Goal: Task Accomplishment & Management: Use online tool/utility

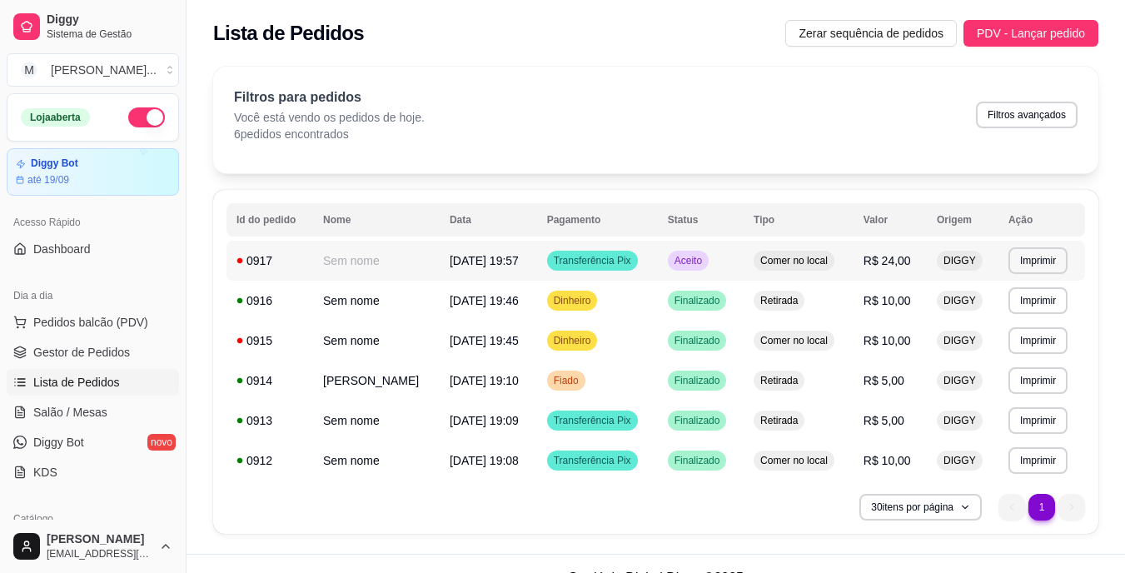
click at [808, 265] on span "Comer no local" at bounding box center [794, 260] width 74 height 13
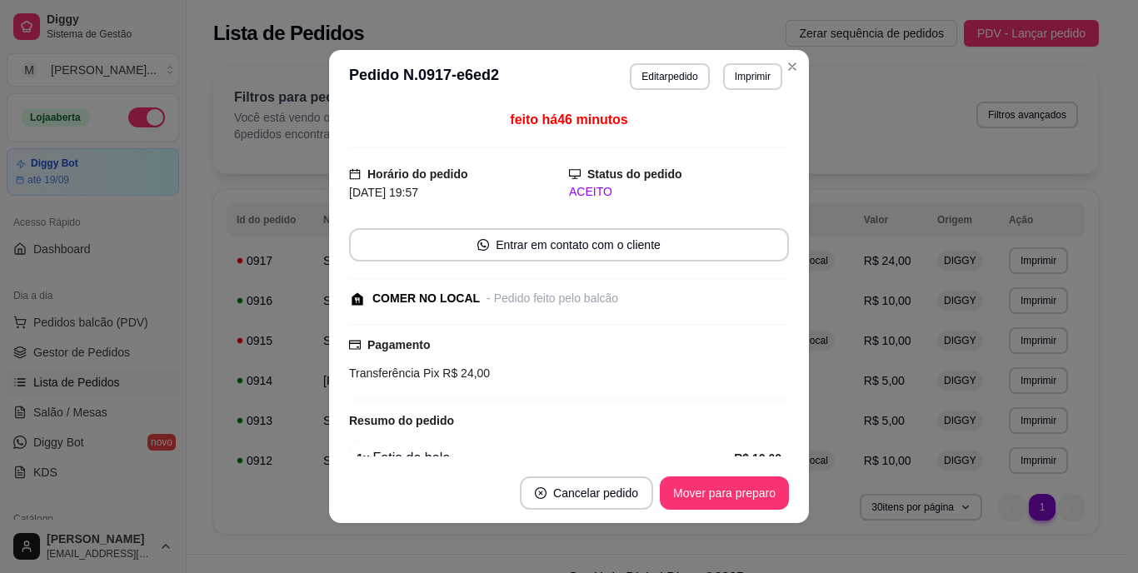
click at [717, 499] on footer "Cancelar pedido Mover para preparo" at bounding box center [569, 493] width 480 height 60
click at [716, 488] on button "Mover para preparo" at bounding box center [723, 493] width 125 height 32
click at [716, 488] on div "Mover para preparo" at bounding box center [712, 492] width 152 height 33
click at [716, 487] on div "Mover para preparo" at bounding box center [712, 492] width 152 height 33
click at [715, 487] on div "Mover para preparo" at bounding box center [712, 492] width 152 height 33
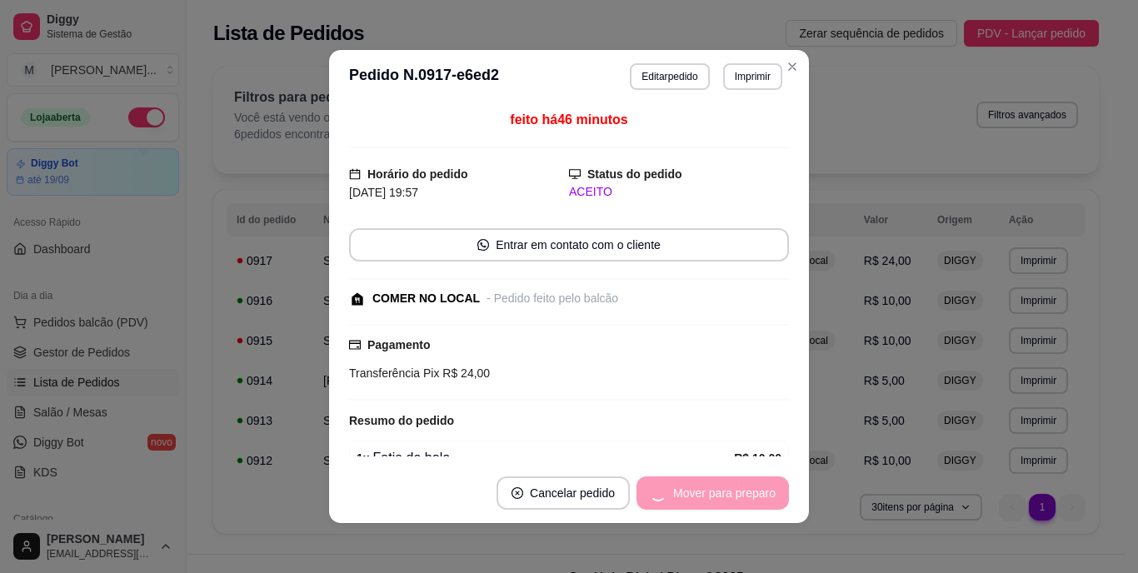
click at [713, 487] on div "Mover para preparo" at bounding box center [712, 492] width 152 height 33
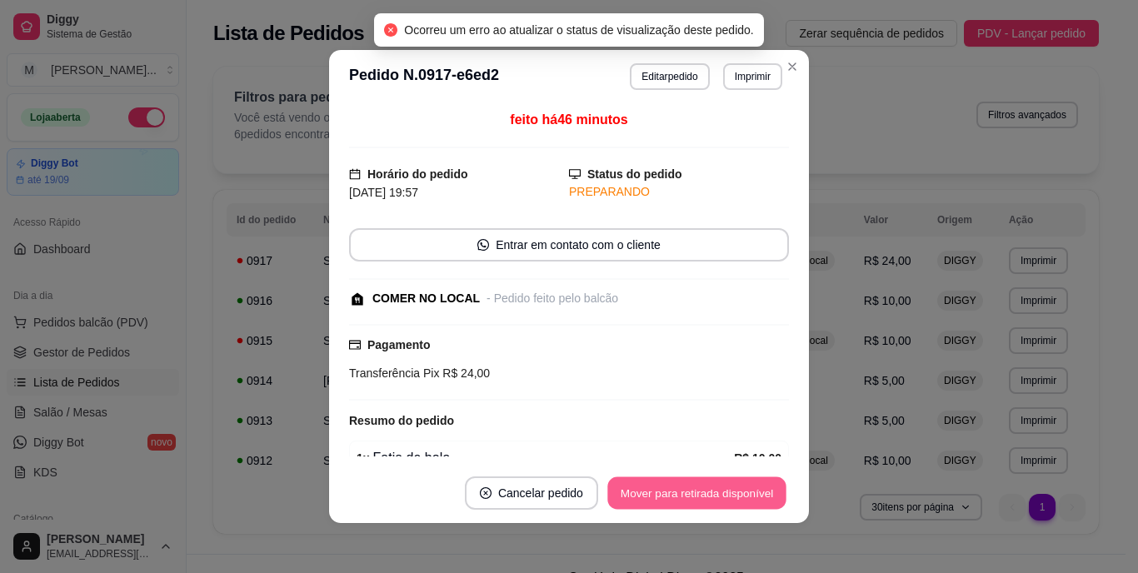
click at [713, 487] on button "Mover para retirada disponível" at bounding box center [696, 493] width 178 height 32
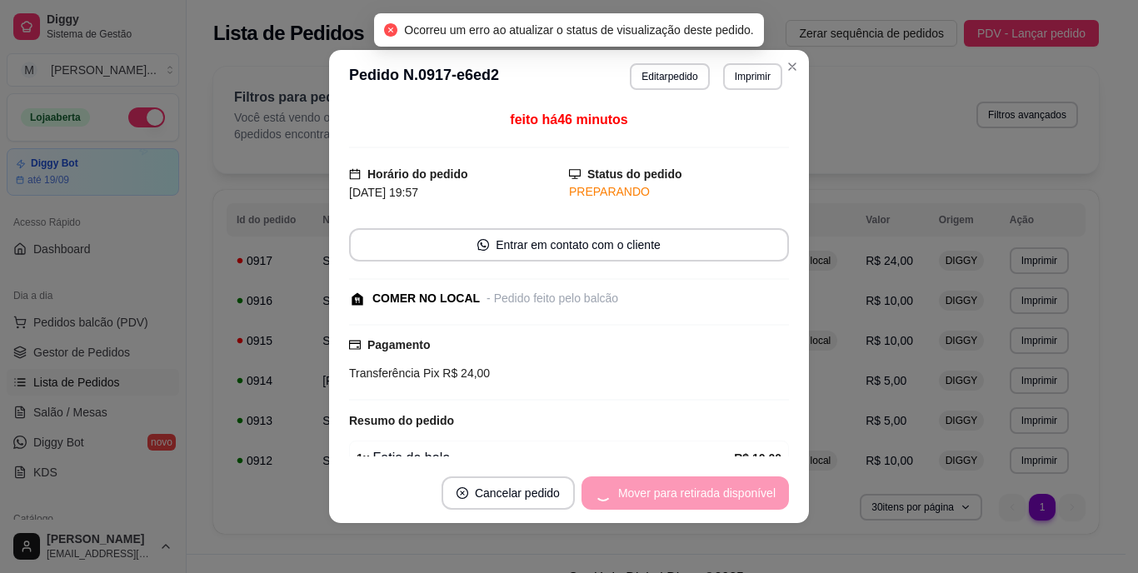
click at [715, 490] on div "Mover para retirada disponível" at bounding box center [684, 492] width 207 height 33
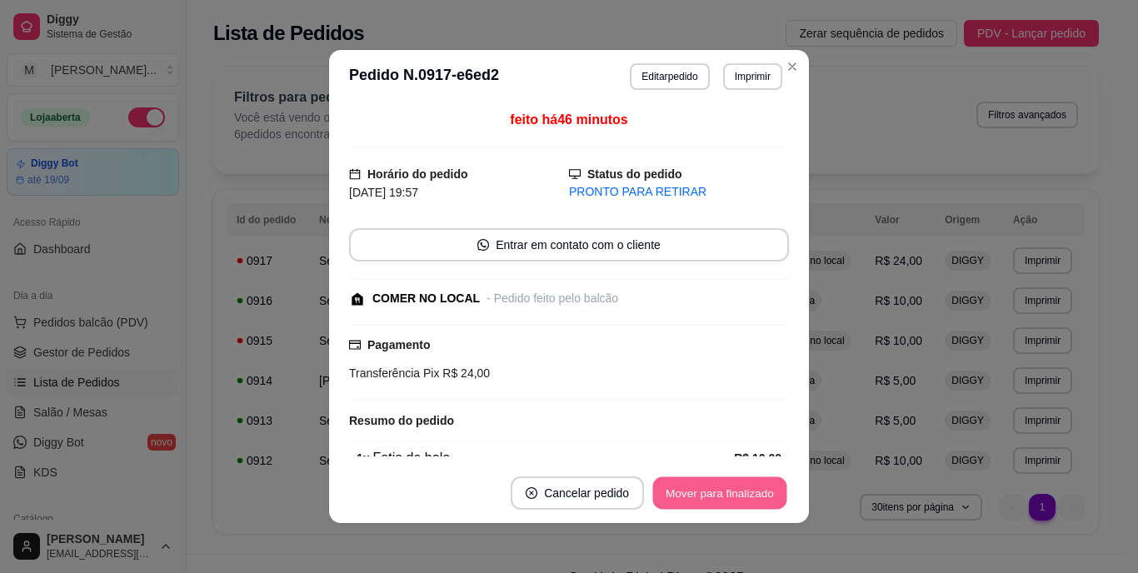
click at [691, 486] on button "Mover para finalizado" at bounding box center [720, 493] width 134 height 32
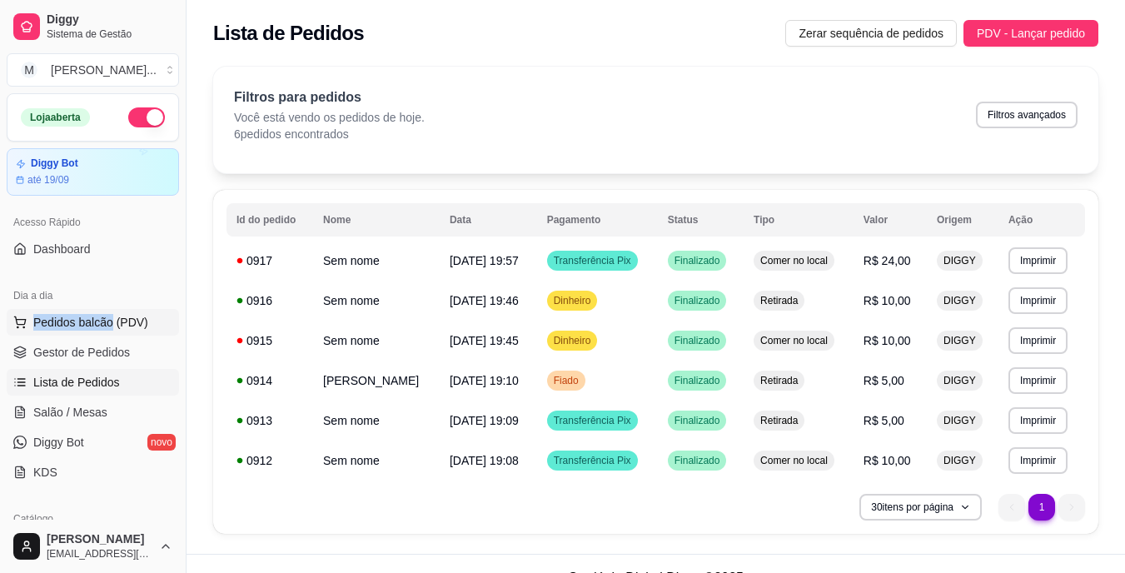
drag, startPoint x: 102, startPoint y: 298, endPoint x: 110, endPoint y: 317, distance: 20.1
click at [110, 317] on div "Dia a dia Pedidos balcão (PDV) Gestor de Pedidos Lista de Pedidos Salão / Mesas…" at bounding box center [93, 384] width 186 height 217
drag, startPoint x: 110, startPoint y: 317, endPoint x: 136, endPoint y: 315, distance: 25.9
click at [132, 319] on span "Pedidos balcão (PDV)" at bounding box center [90, 322] width 115 height 17
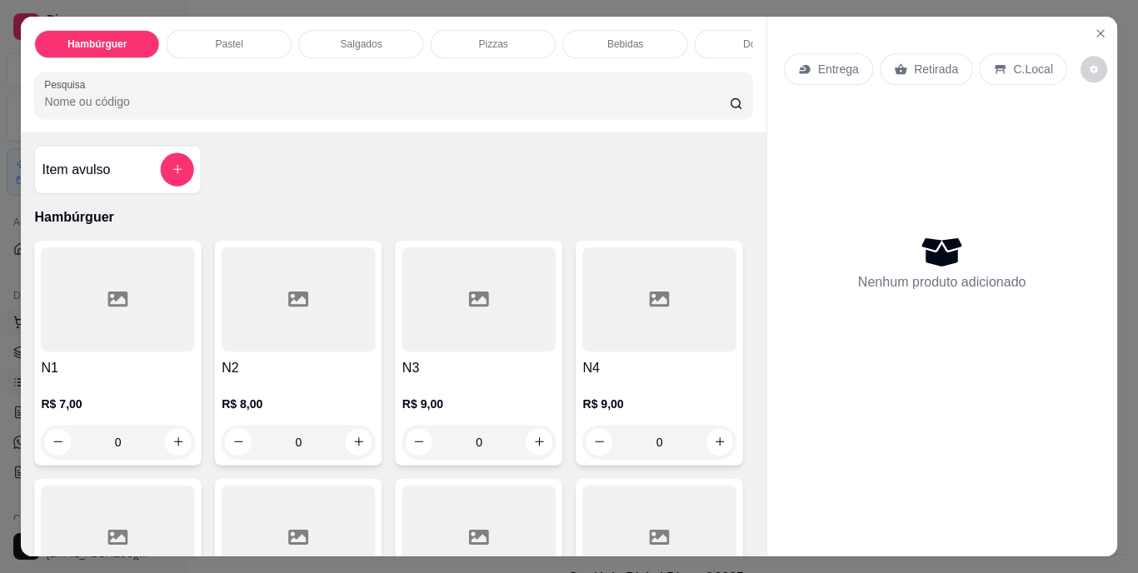
click at [137, 315] on div at bounding box center [118, 299] width 154 height 104
